Goal: Entertainment & Leisure: Browse casually

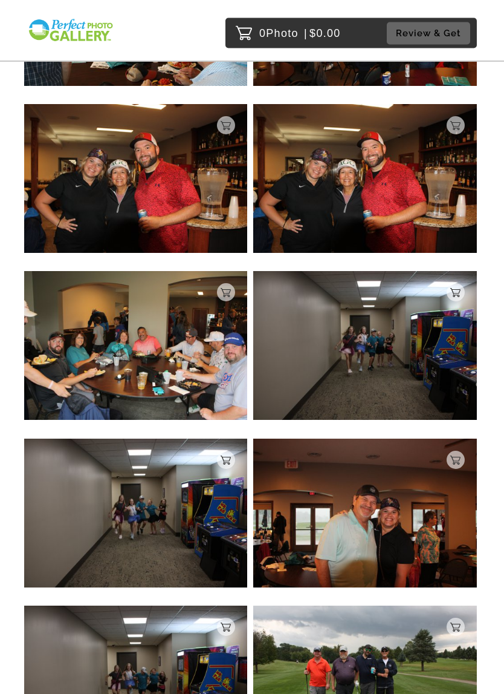
scroll to position [2540, 0]
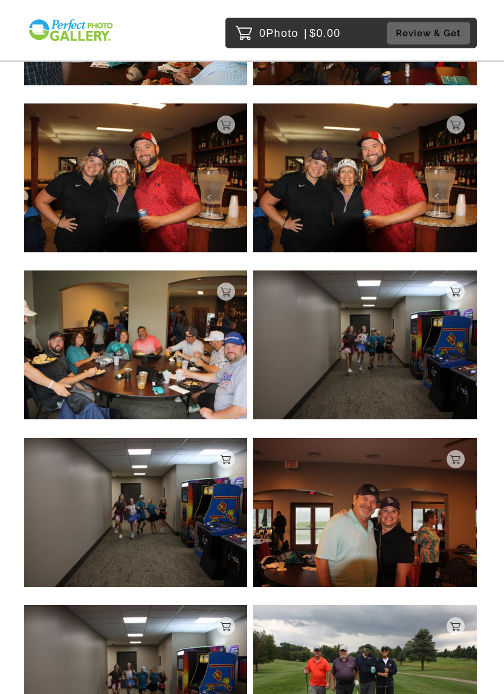
click at [135, 355] on img at bounding box center [135, 345] width 223 height 149
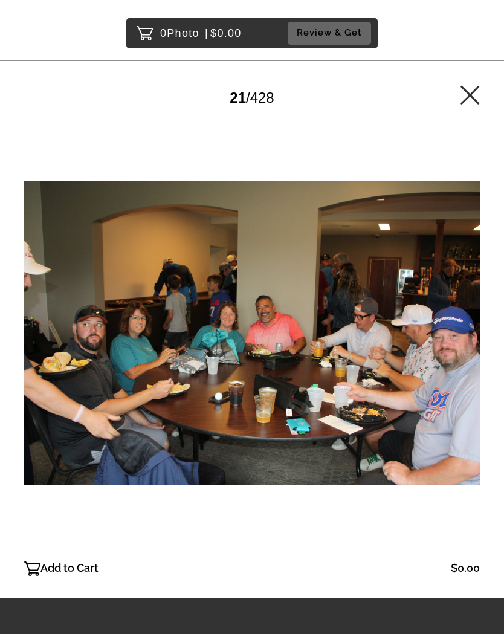
click at [474, 102] on icon at bounding box center [470, 94] width 19 height 19
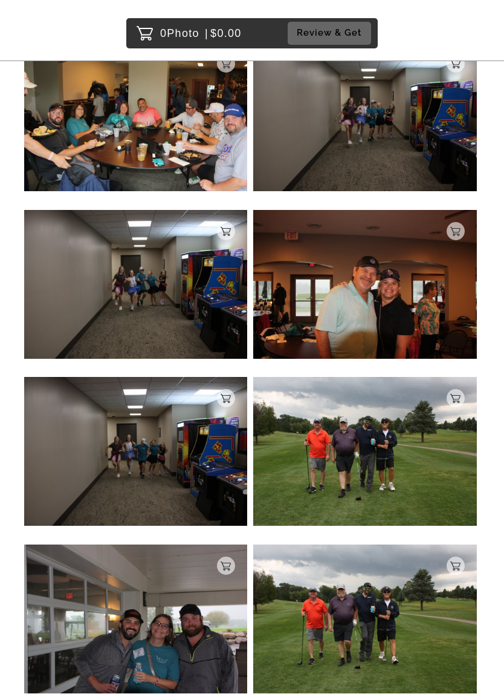
scroll to position [2777, 0]
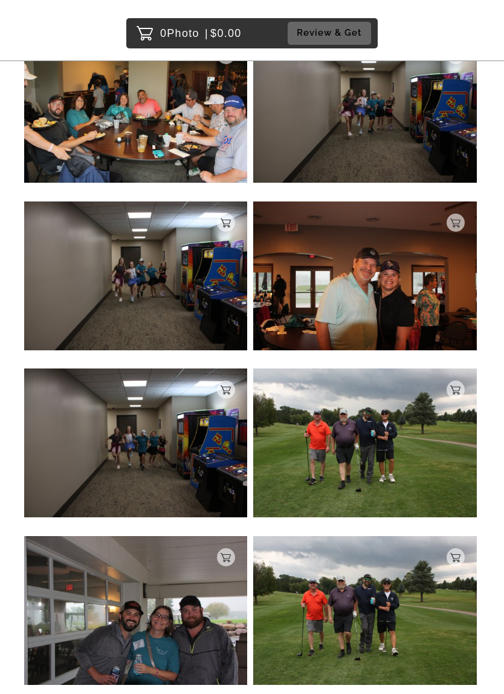
click at [369, 444] on img at bounding box center [364, 442] width 223 height 149
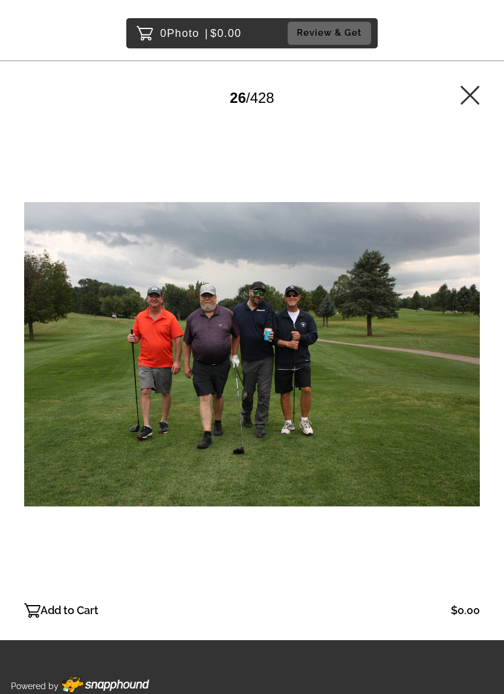
click at [475, 91] on icon at bounding box center [470, 94] width 19 height 19
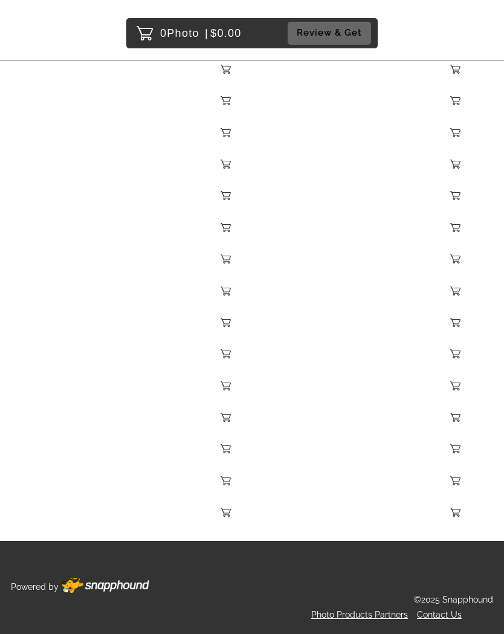
scroll to position [35660, 0]
